Goal: Browse casually: Explore the website without a specific task or goal

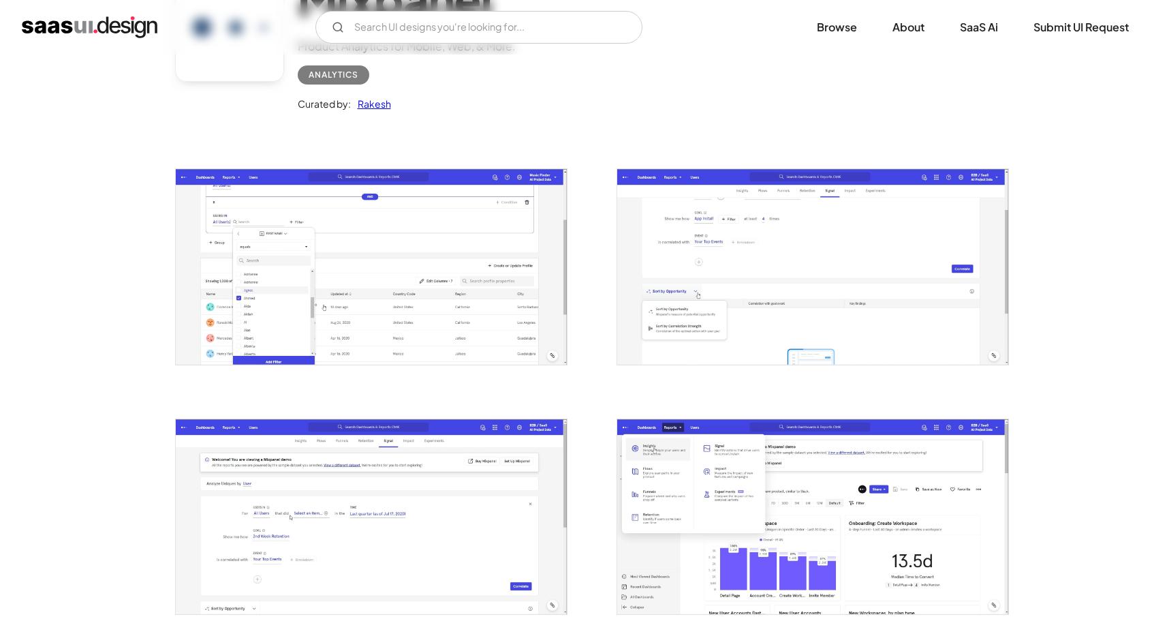
scroll to position [219, 0]
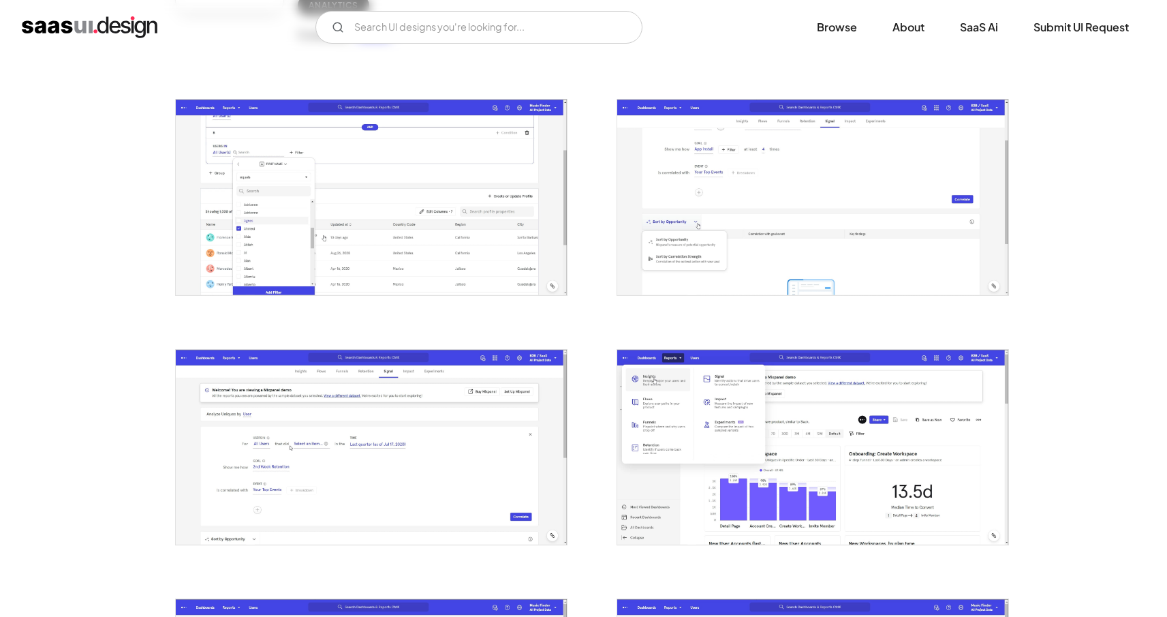
click at [803, 275] on img "open lightbox" at bounding box center [812, 196] width 391 height 195
click at [441, 270] on img "open lightbox" at bounding box center [371, 196] width 391 height 195
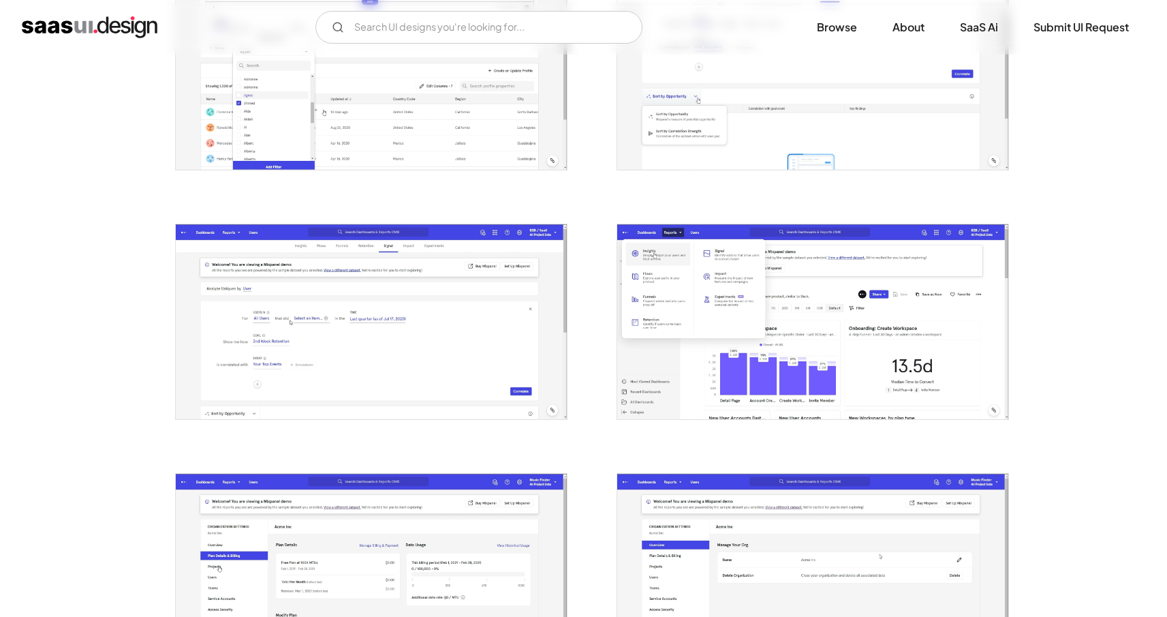
click at [420, 310] on img "open lightbox" at bounding box center [371, 321] width 391 height 195
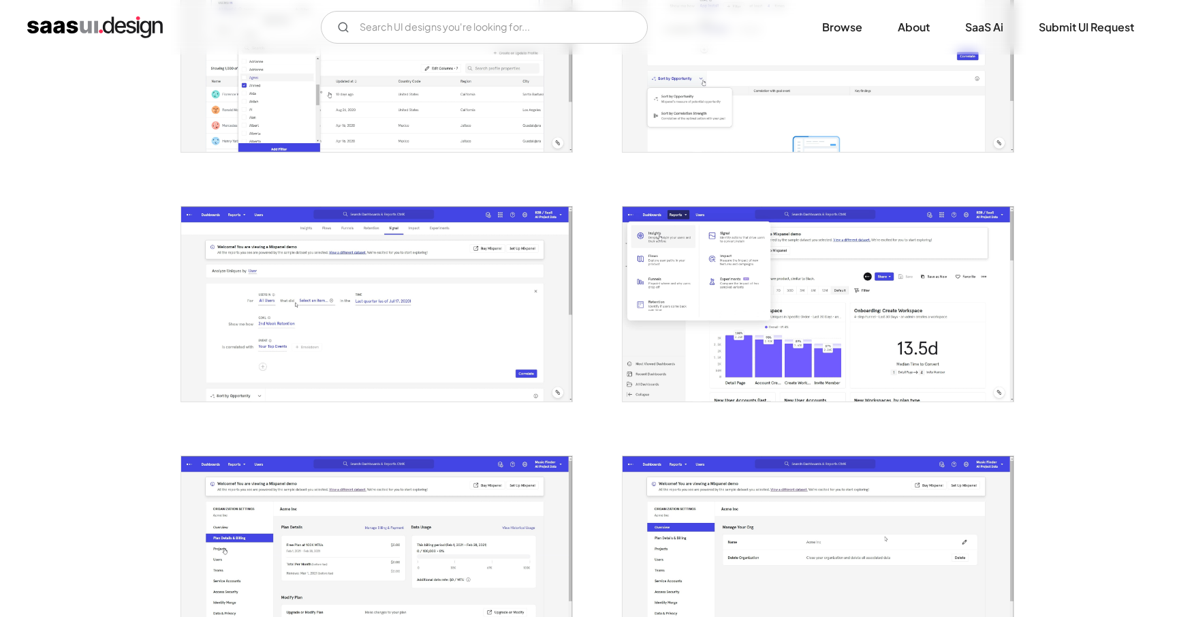
scroll to position [371, 0]
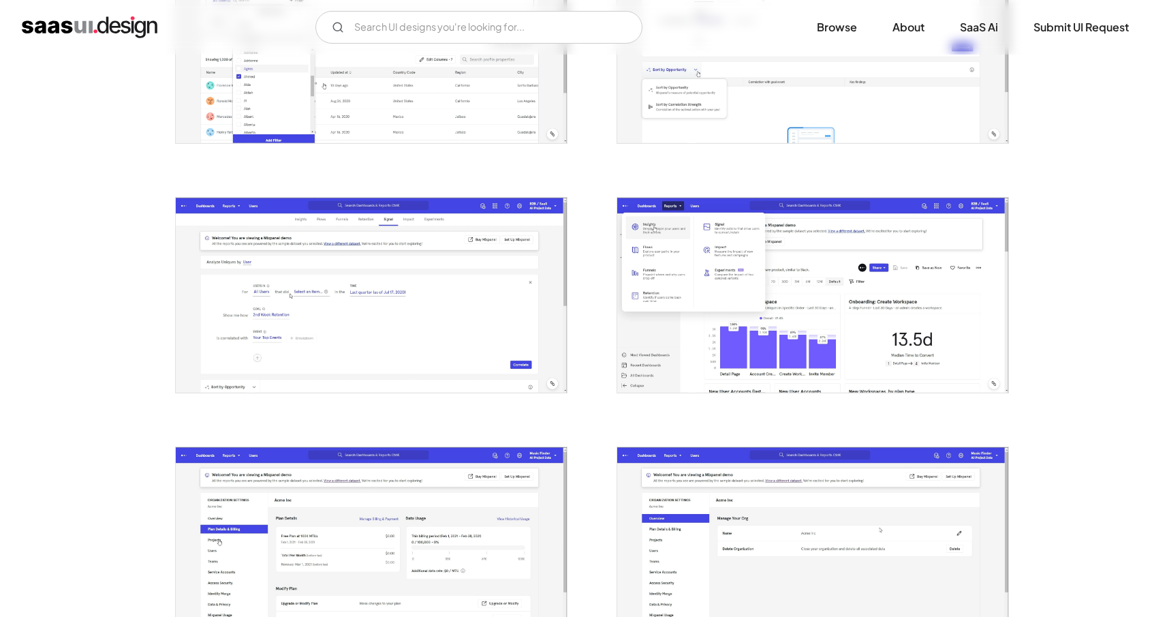
click at [762, 349] on img "open lightbox" at bounding box center [812, 295] width 391 height 195
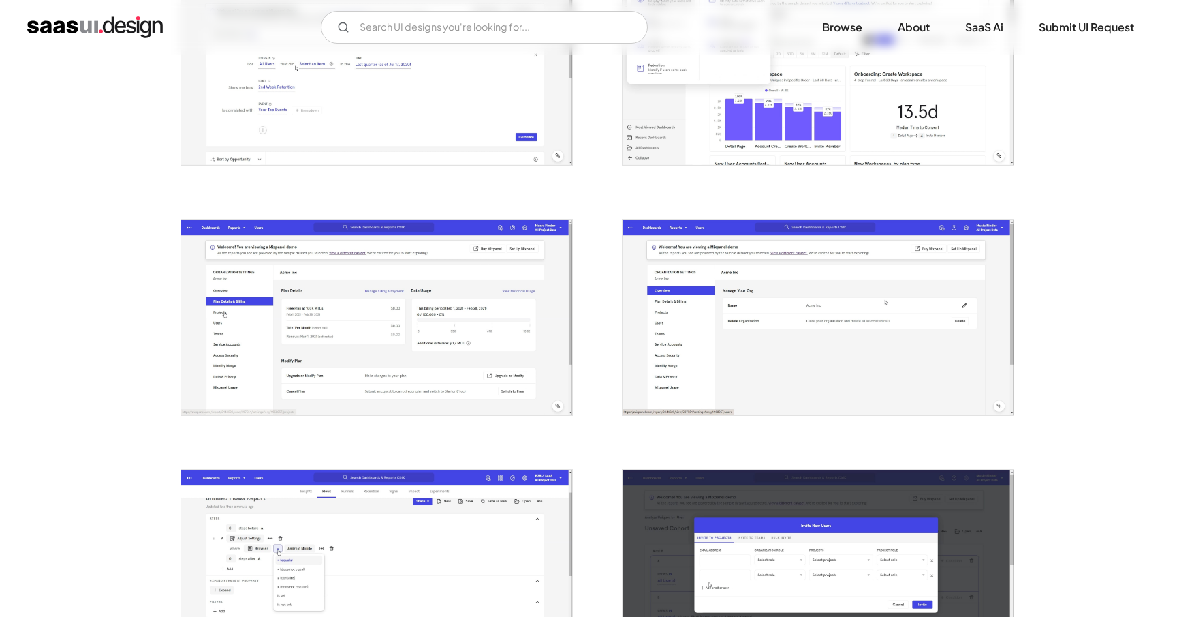
scroll to position [839, 0]
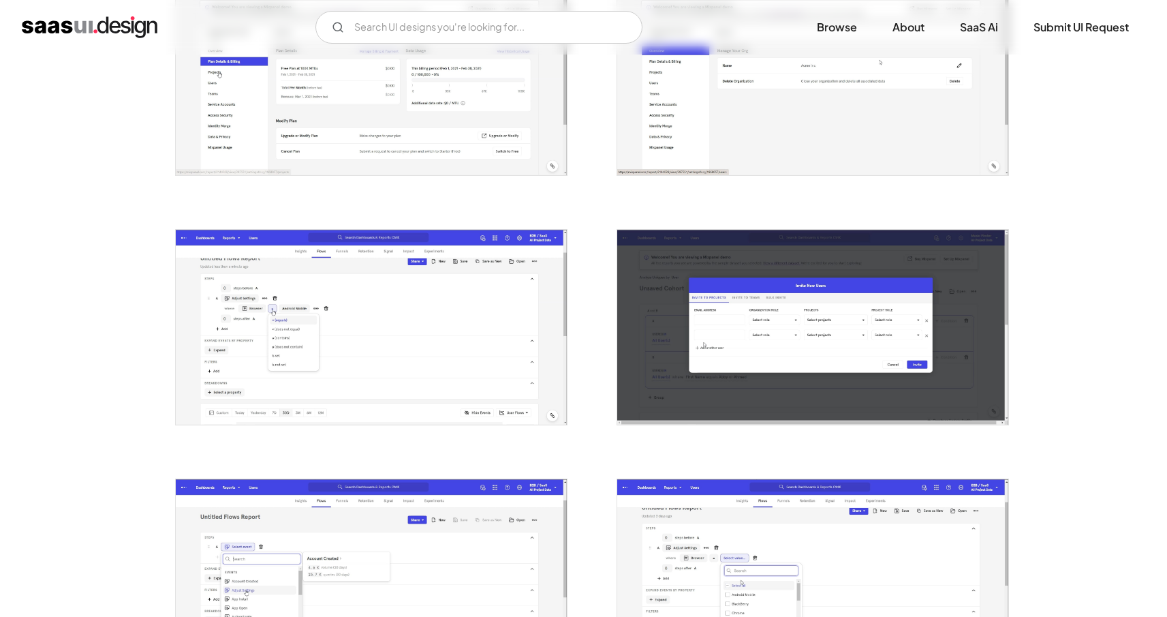
click at [440, 356] on img "open lightbox" at bounding box center [371, 327] width 391 height 195
click at [702, 382] on img "open lightbox" at bounding box center [812, 327] width 391 height 195
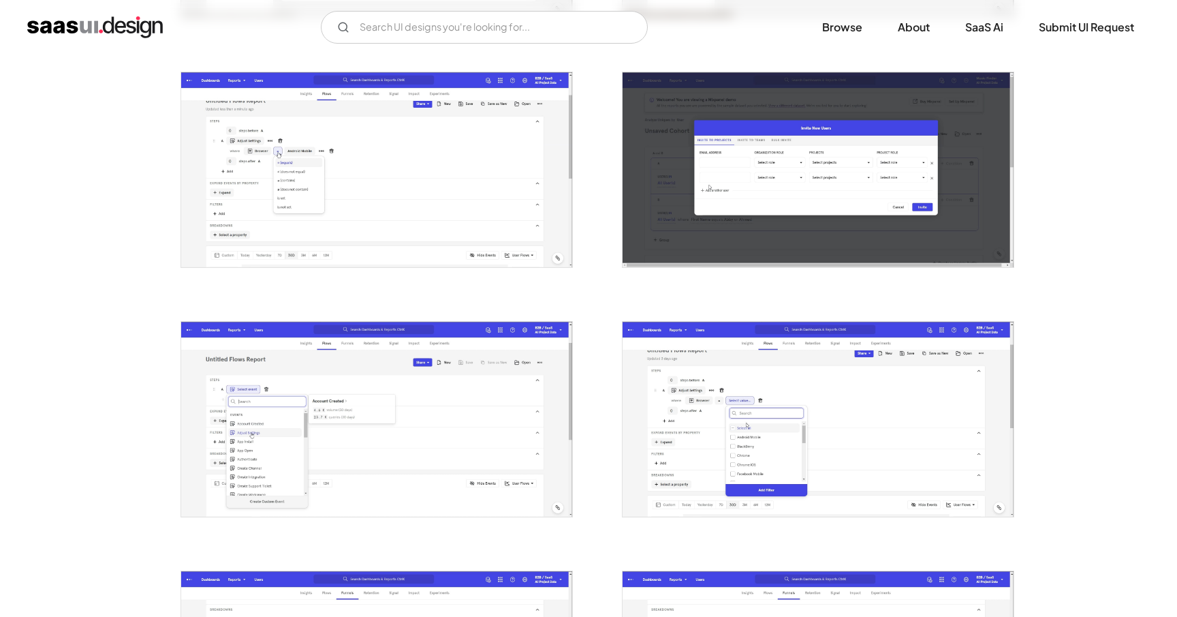
scroll to position [1066, 0]
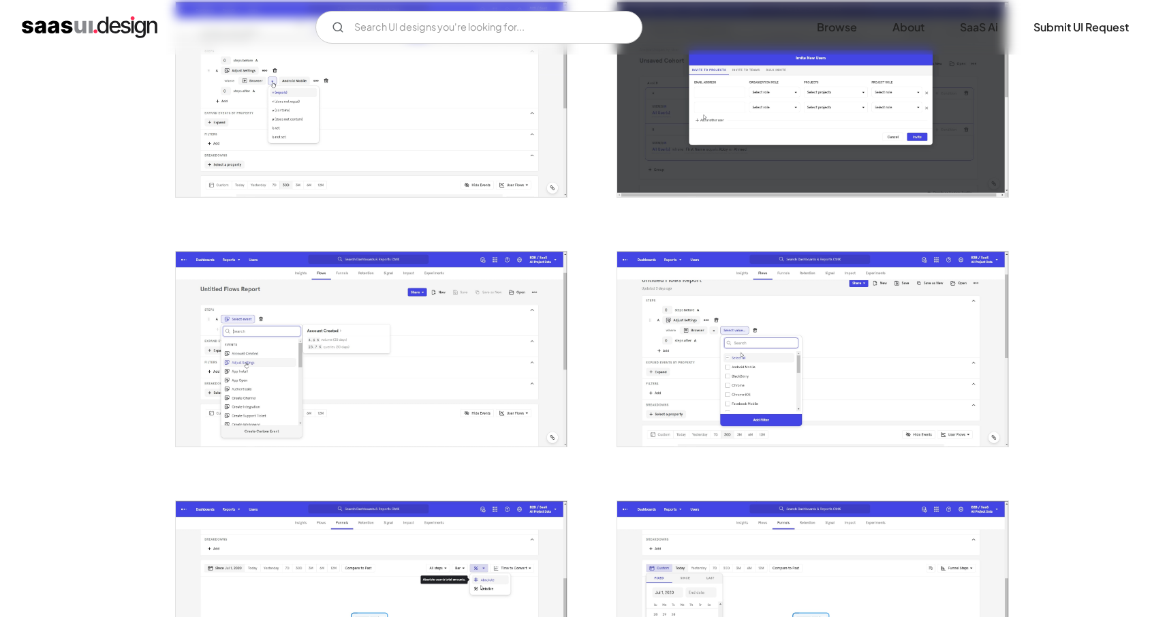
click at [433, 360] on img "open lightbox" at bounding box center [371, 348] width 391 height 195
click at [813, 401] on img "open lightbox" at bounding box center [812, 348] width 391 height 195
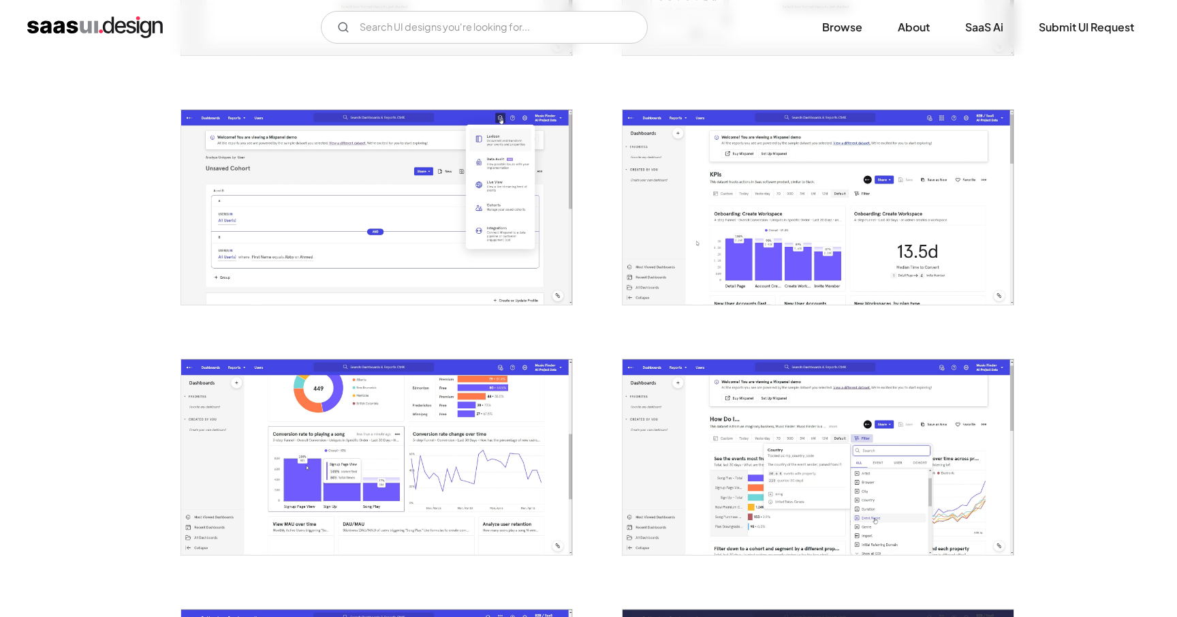
scroll to position [1725, 0]
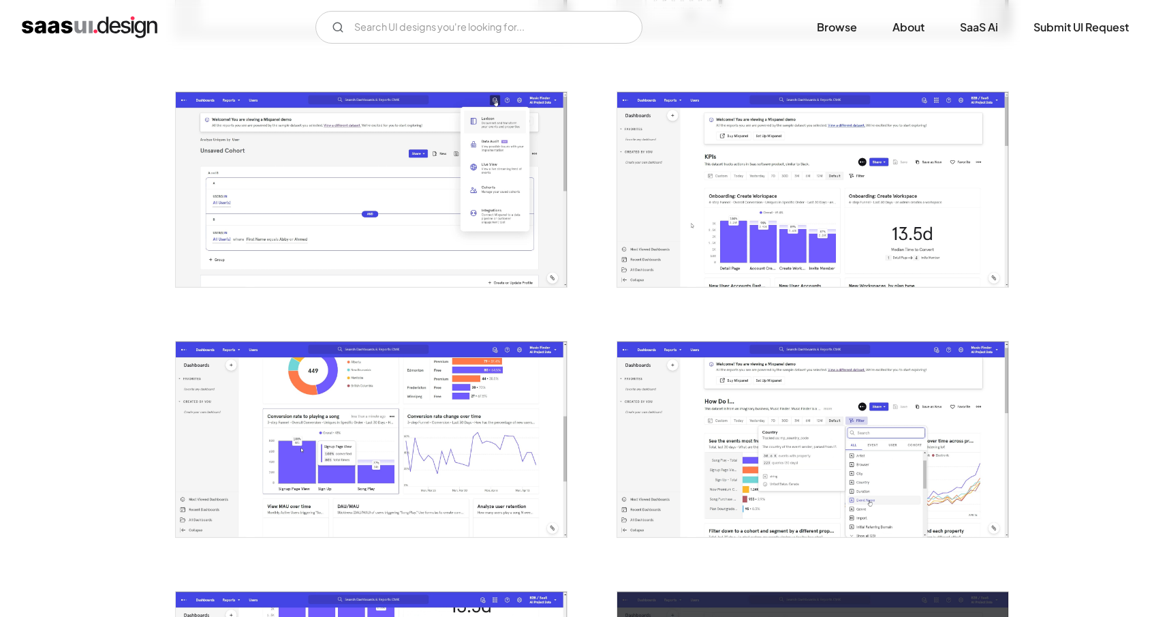
click at [717, 433] on img "open lightbox" at bounding box center [812, 438] width 391 height 195
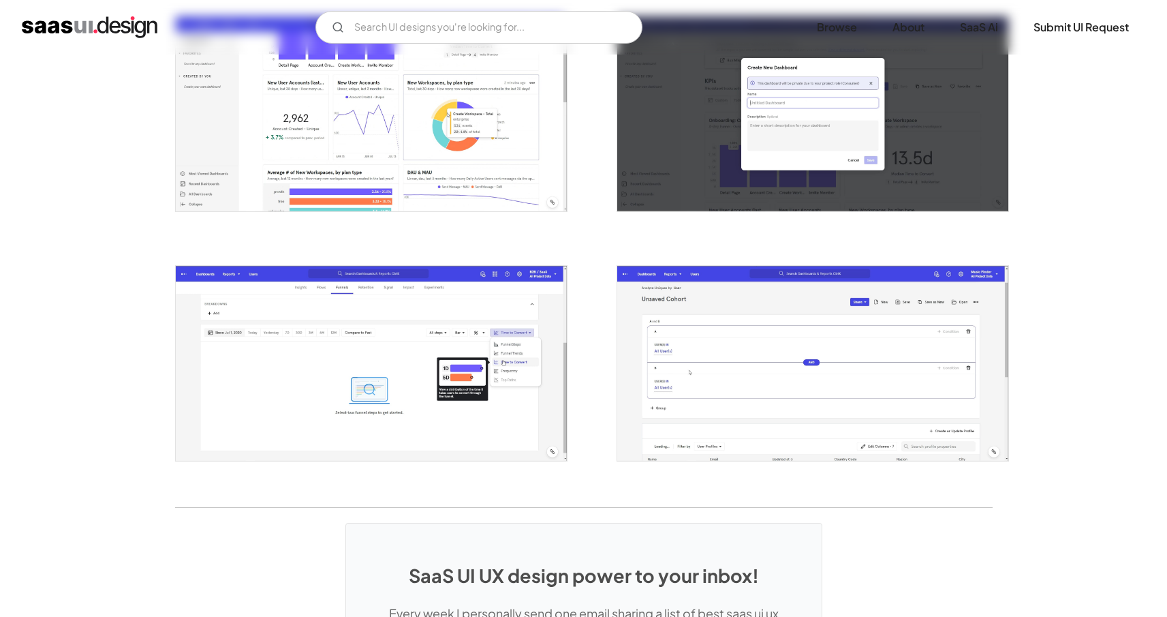
scroll to position [2279, 0]
